Goal: Information Seeking & Learning: Find specific fact

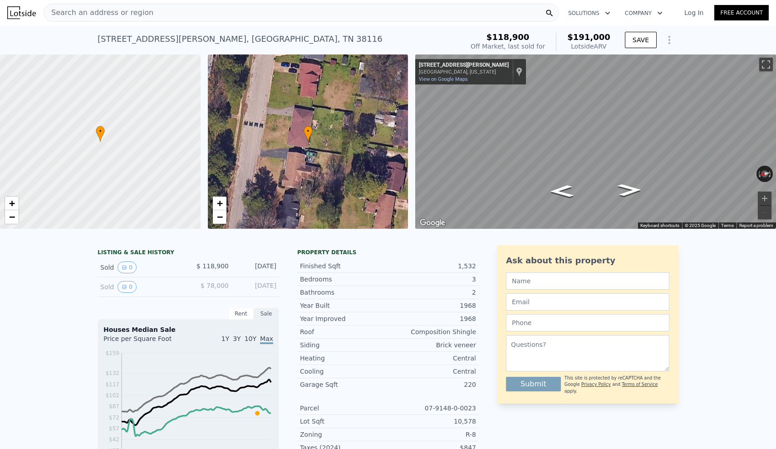
click at [368, 11] on div "Search an address or region" at bounding box center [301, 13] width 515 height 18
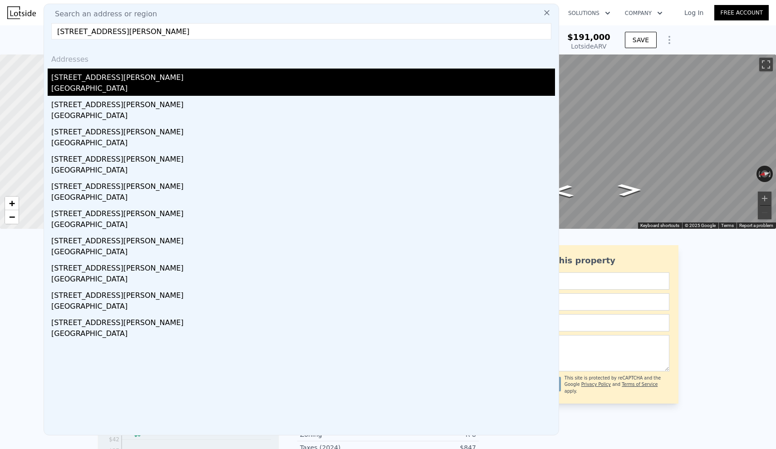
type input "[STREET_ADDRESS][PERSON_NAME]"
click at [133, 92] on div "[GEOGRAPHIC_DATA]" at bounding box center [303, 89] width 504 height 13
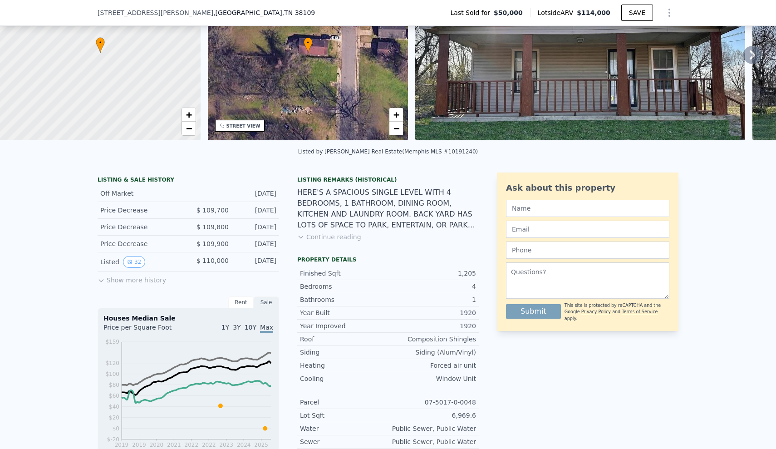
scroll to position [86, 0]
click at [328, 234] on button "Continue reading" at bounding box center [329, 236] width 64 height 9
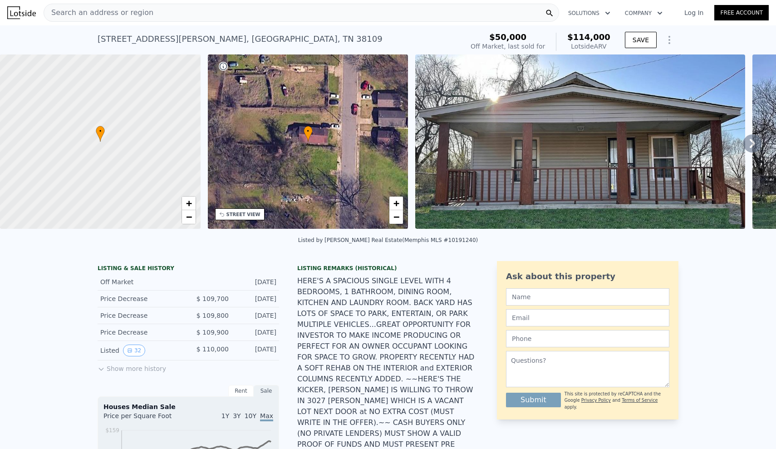
scroll to position [0, 0]
click at [194, 11] on div "Search an address or region" at bounding box center [301, 13] width 515 height 18
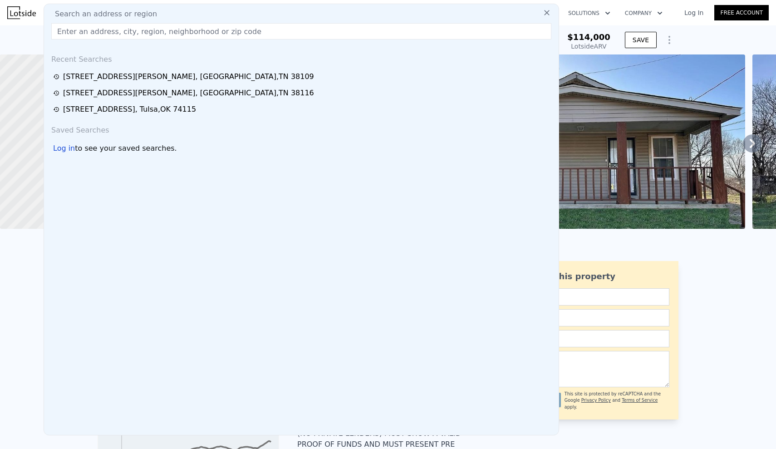
type input "[STREET_ADDRESS]"
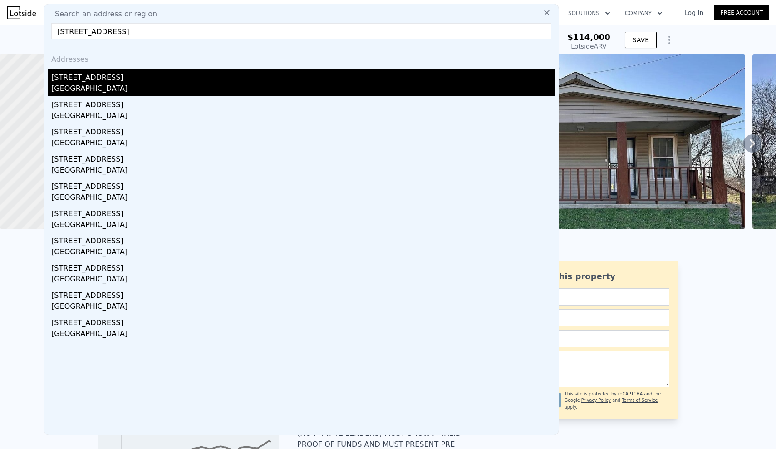
click at [73, 89] on div "[GEOGRAPHIC_DATA]" at bounding box center [303, 89] width 504 height 13
